Goal: Task Accomplishment & Management: Manage account settings

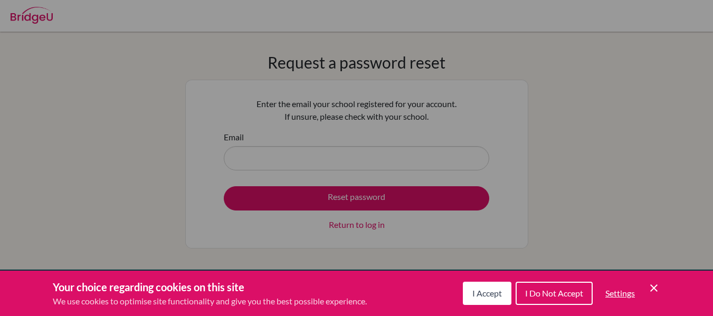
click at [500, 291] on span "I Accept" at bounding box center [487, 293] width 30 height 10
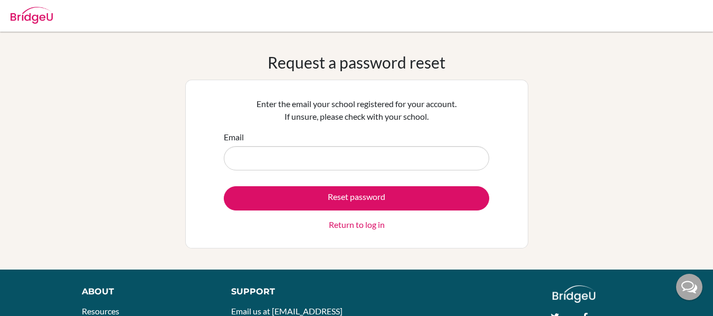
click at [274, 145] on div "Email" at bounding box center [357, 151] width 266 height 40
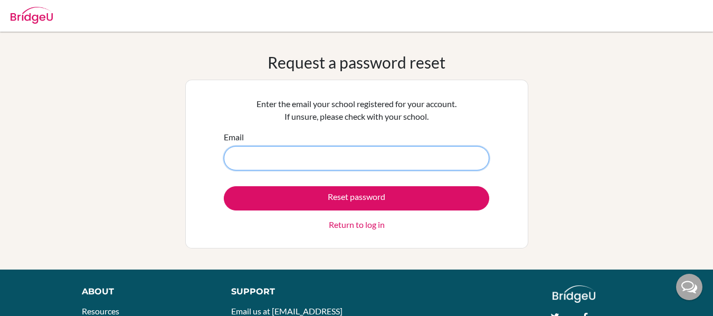
click at [274, 156] on input "Email" at bounding box center [357, 158] width 266 height 24
type input "[EMAIL_ADDRESS][DOMAIN_NAME]"
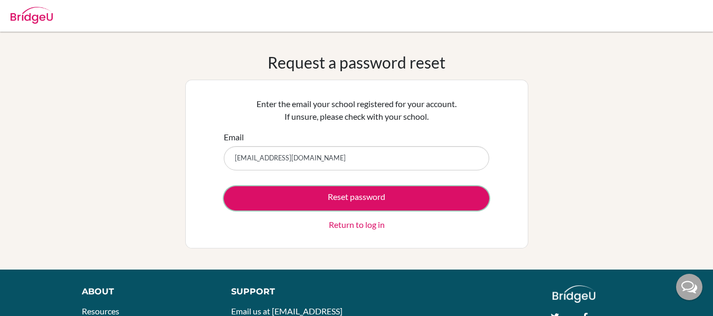
click at [295, 203] on button "Reset password" at bounding box center [357, 198] width 266 height 24
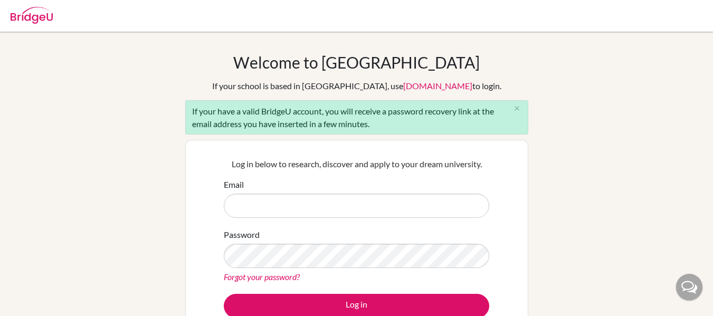
click at [314, 229] on div "Password Forgot your password?" at bounding box center [357, 256] width 266 height 55
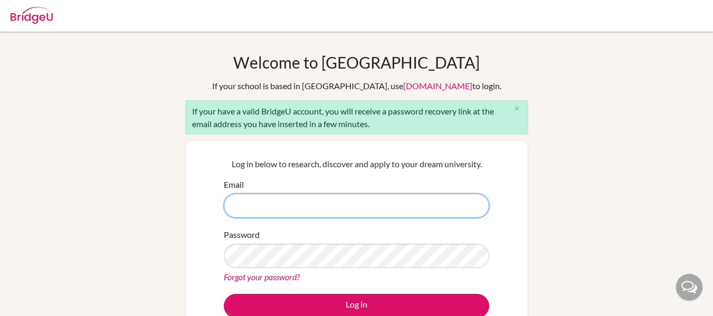
click at [278, 212] on input "Email" at bounding box center [357, 206] width 266 height 24
type input "[EMAIL_ADDRESS][DOMAIN_NAME]"
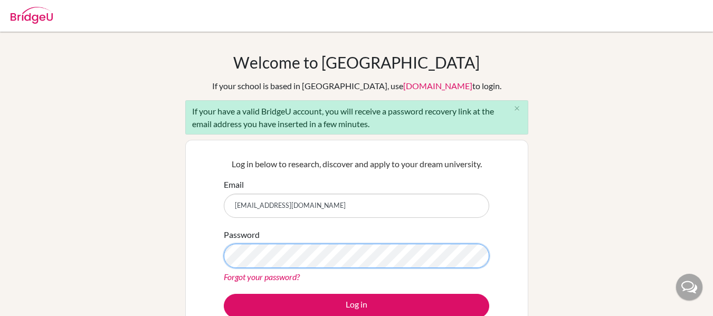
click at [224, 294] on button "Log in" at bounding box center [357, 306] width 266 height 24
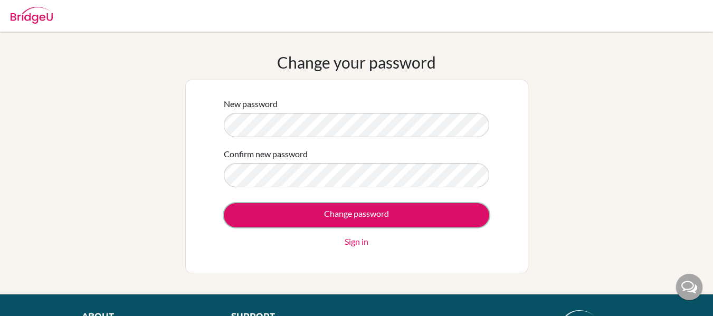
click at [473, 222] on input "Change password" at bounding box center [357, 215] width 266 height 24
